Goal: Communication & Community: Answer question/provide support

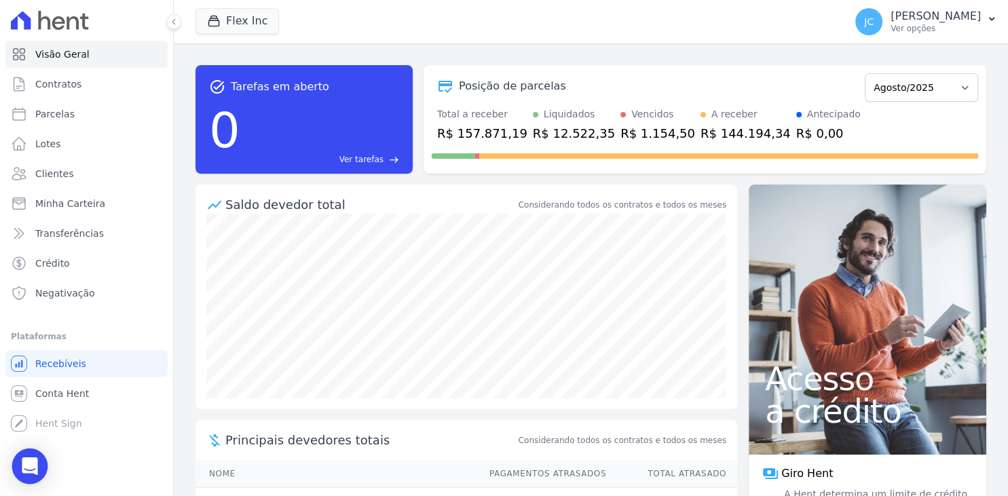
click at [21, 462] on div "Open Intercom Messenger" at bounding box center [30, 467] width 36 height 36
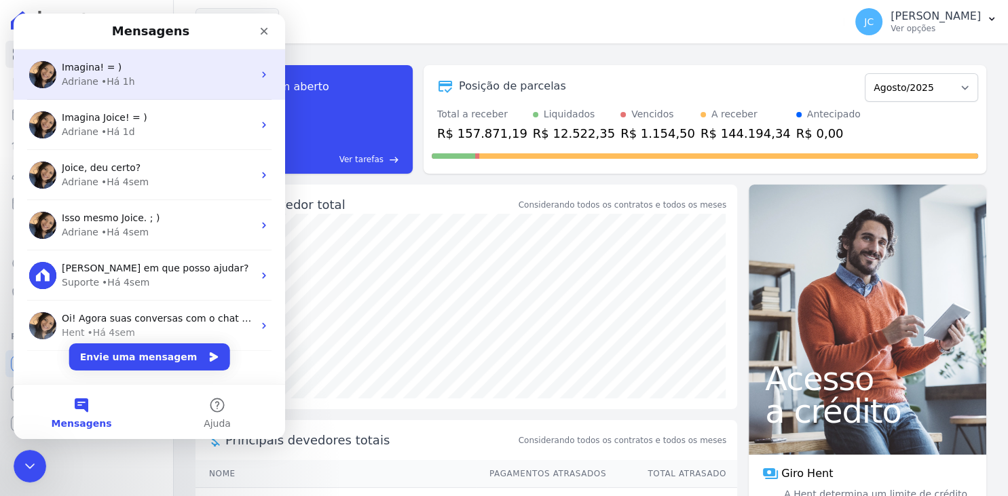
click at [170, 83] on div "Adriane • Há 1h" at bounding box center [157, 82] width 191 height 14
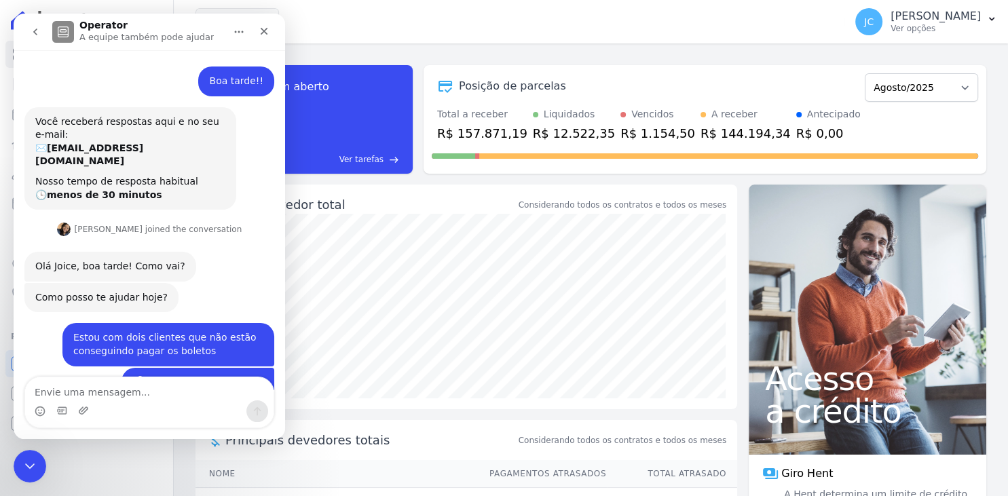
scroll to position [1015, 0]
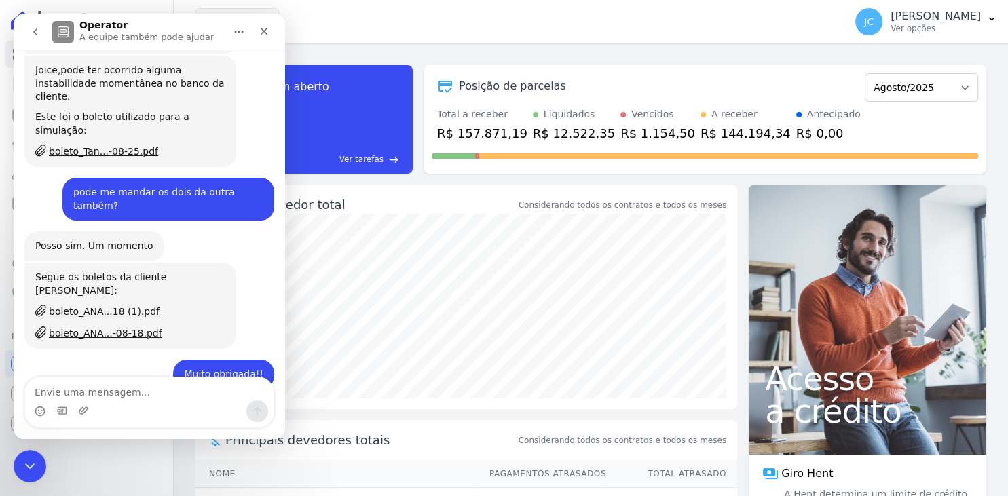
click at [153, 399] on textarea "Envie uma mensagem..." at bounding box center [149, 388] width 248 height 23
type textarea "Oii"
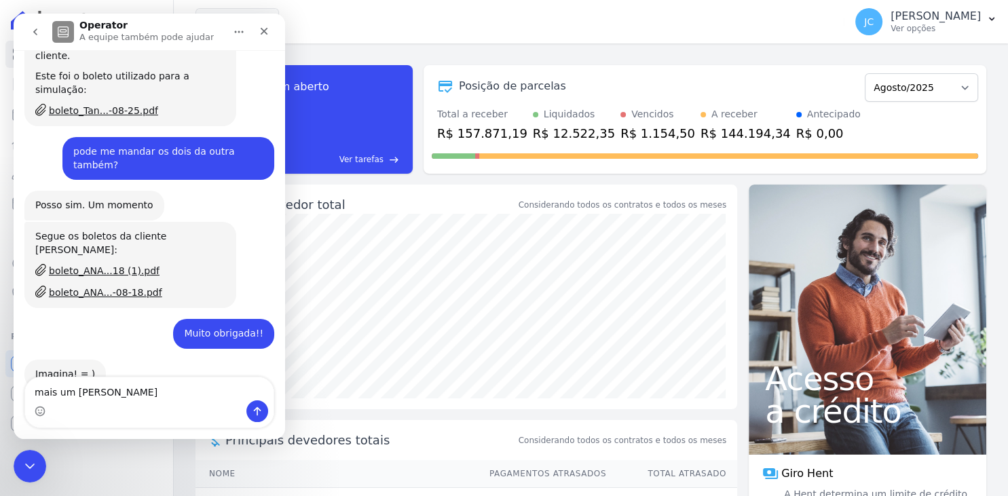
type textarea "mais um adriane"
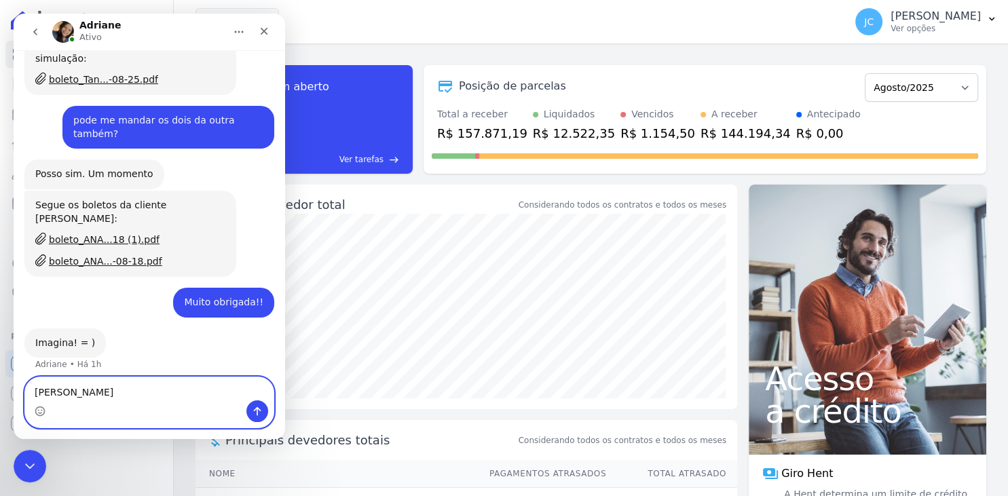
type textarea "[PERSON_NAME]"
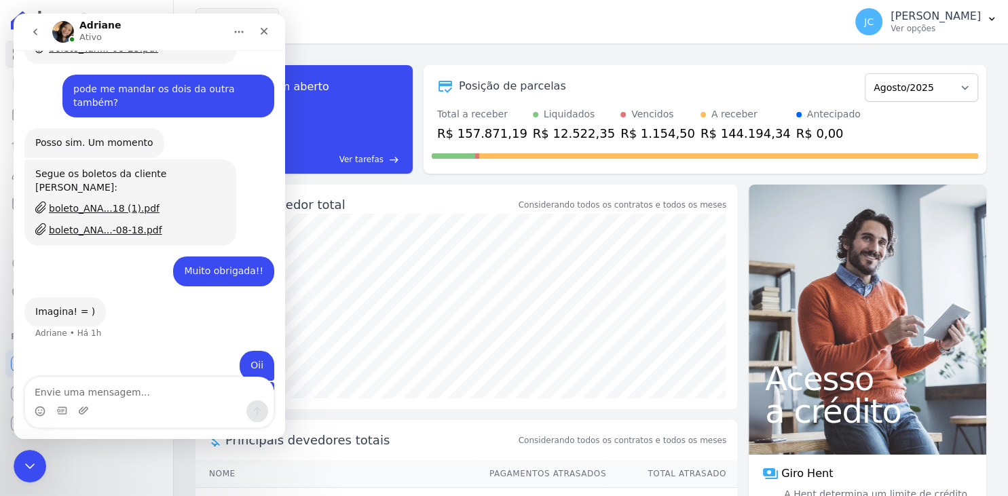
click at [73, 413] on div "Messenger da Intercom" at bounding box center [149, 411] width 248 height 22
click at [77, 413] on div "Messenger da Intercom" at bounding box center [149, 411] width 248 height 22
click at [83, 413] on icon "Upload do anexo" at bounding box center [83, 410] width 11 height 11
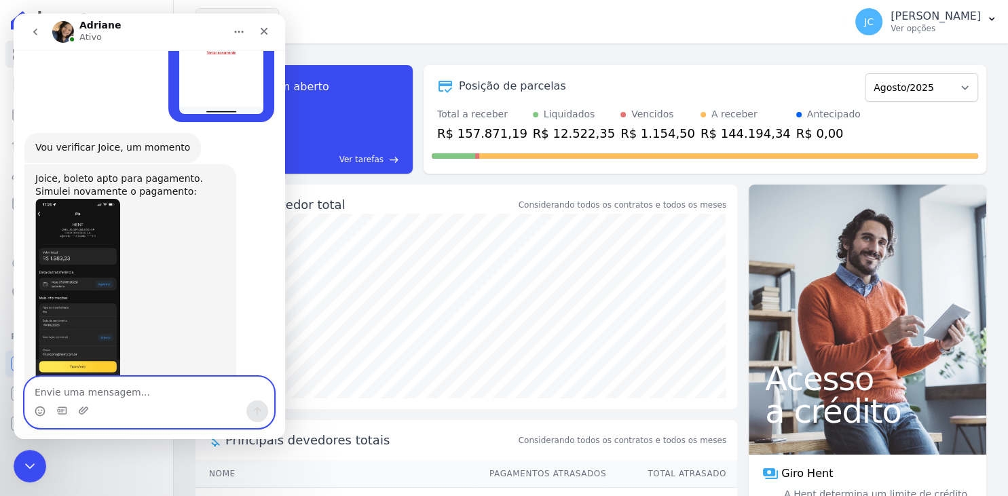
scroll to position [1626, 0]
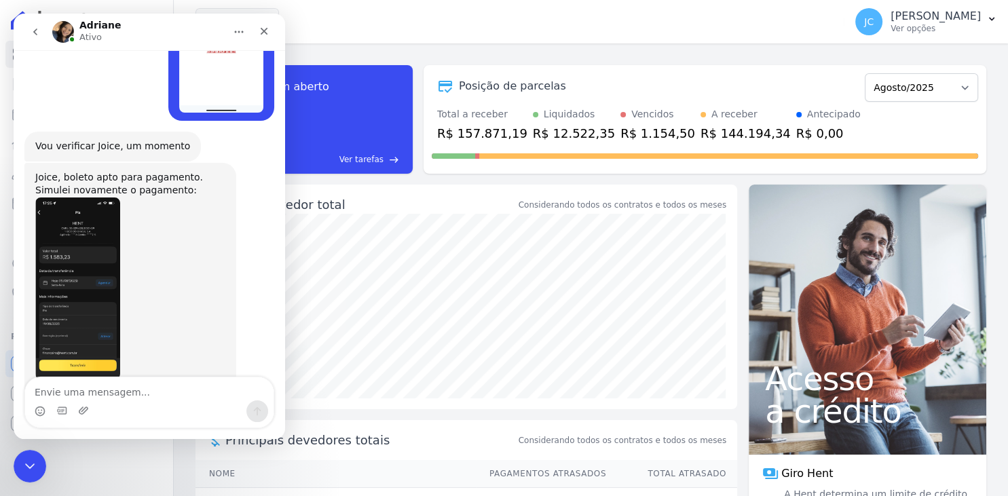
click at [111, 420] on div "boleto_BRU...-08-20.pdf" at bounding box center [105, 427] width 113 height 14
click at [170, 393] on textarea "Envie uma mensagem..." at bounding box center [149, 388] width 248 height 23
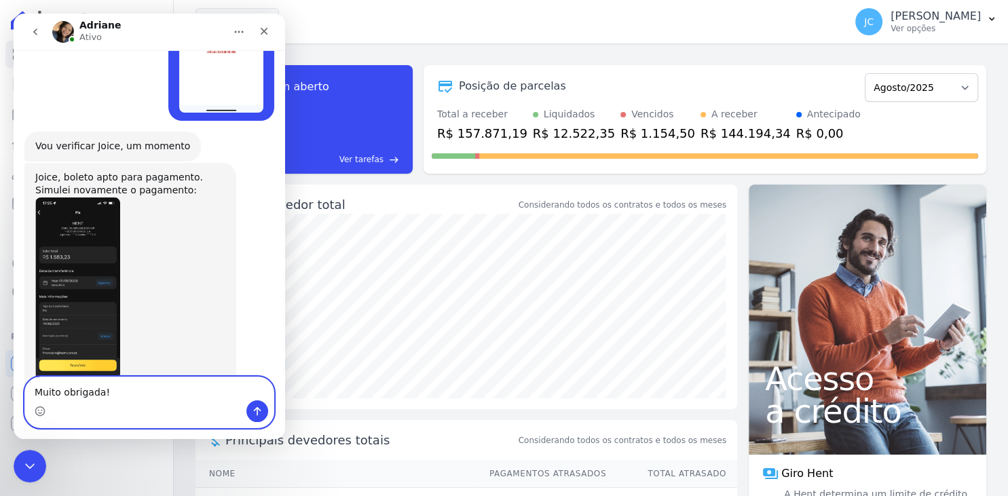
type textarea "Muito obrigada!!"
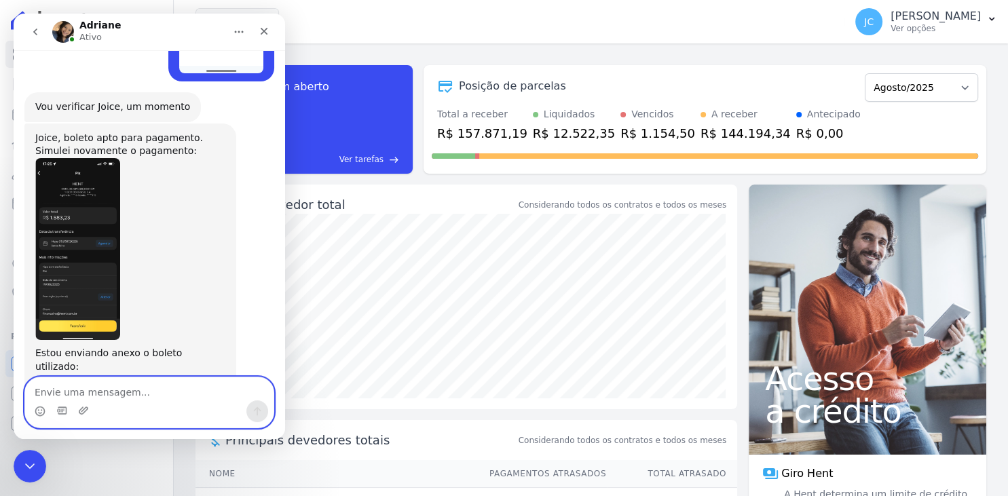
scroll to position [1667, 0]
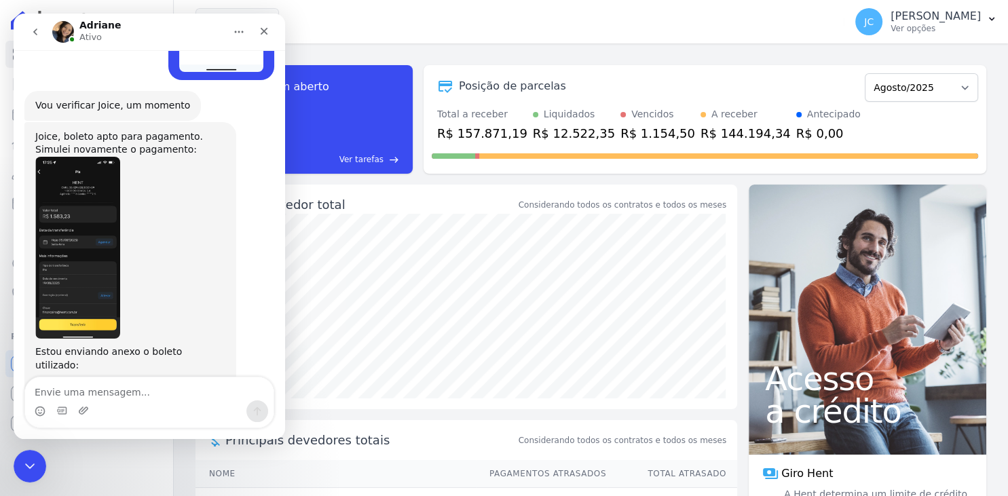
click at [34, 477] on div "Encerramento do Messenger da Intercom" at bounding box center [30, 466] width 33 height 33
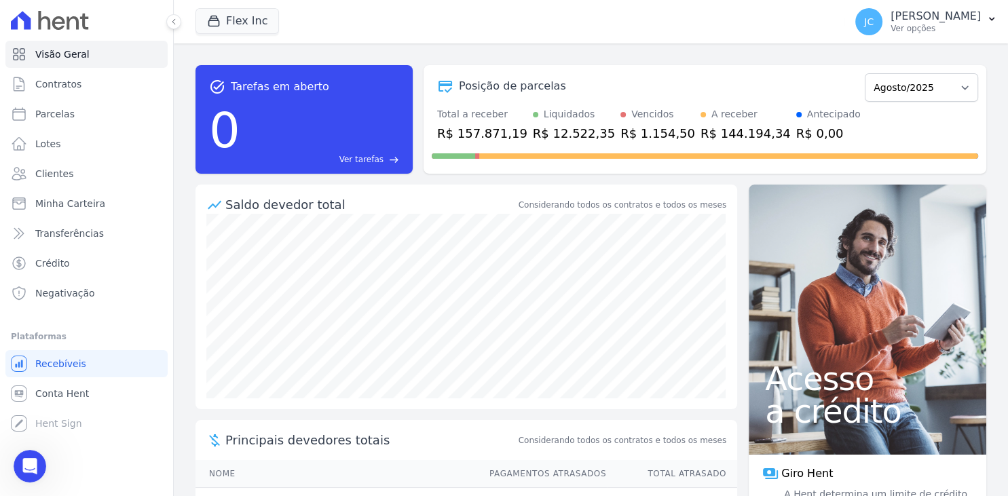
scroll to position [1302, 0]
